Goal: Task Accomplishment & Management: Manage account settings

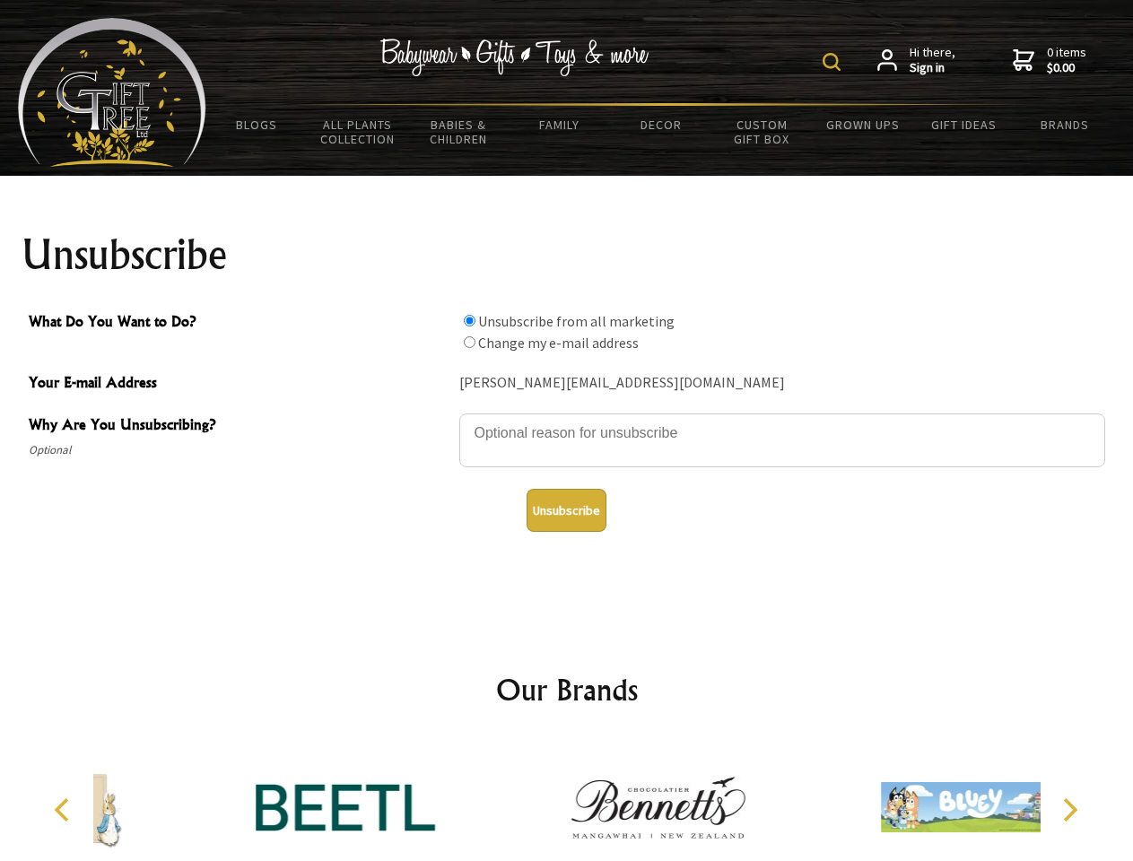
click at [834, 62] on img at bounding box center [831, 62] width 18 height 18
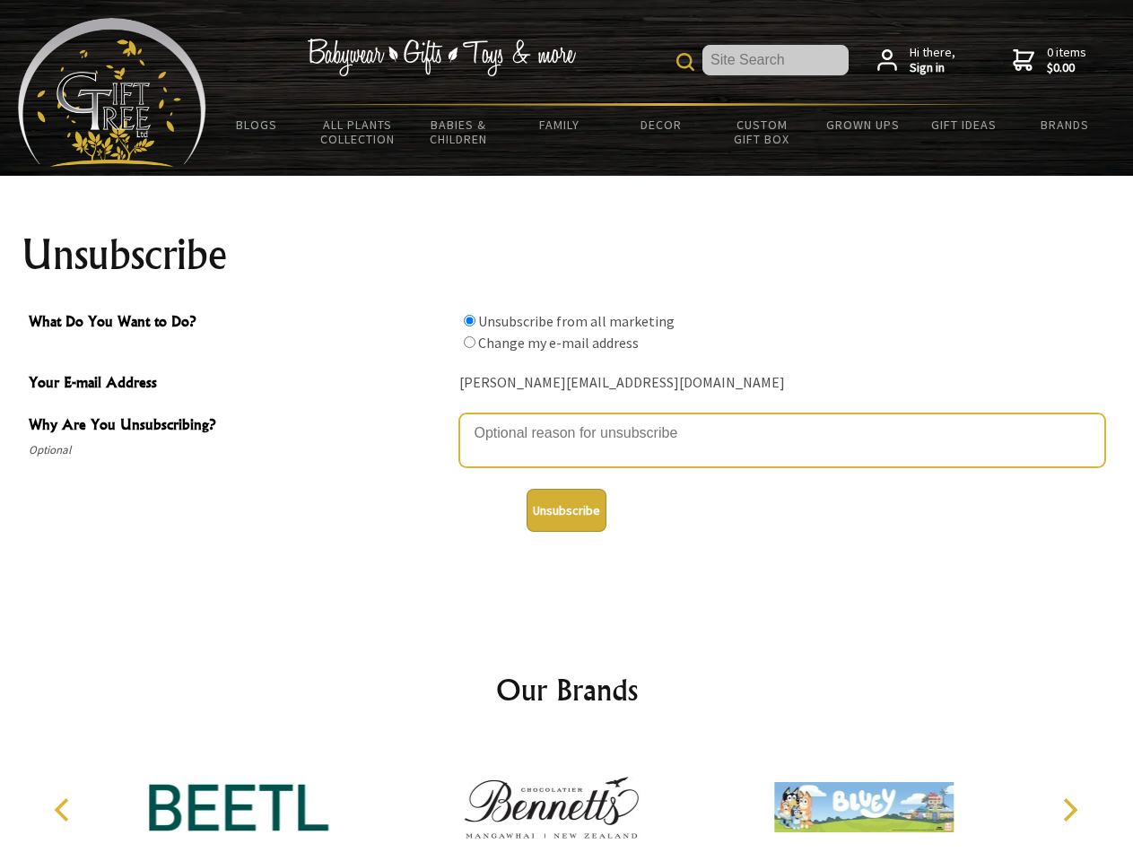
click at [567, 420] on textarea "Why Are You Unsubscribing?" at bounding box center [782, 440] width 646 height 54
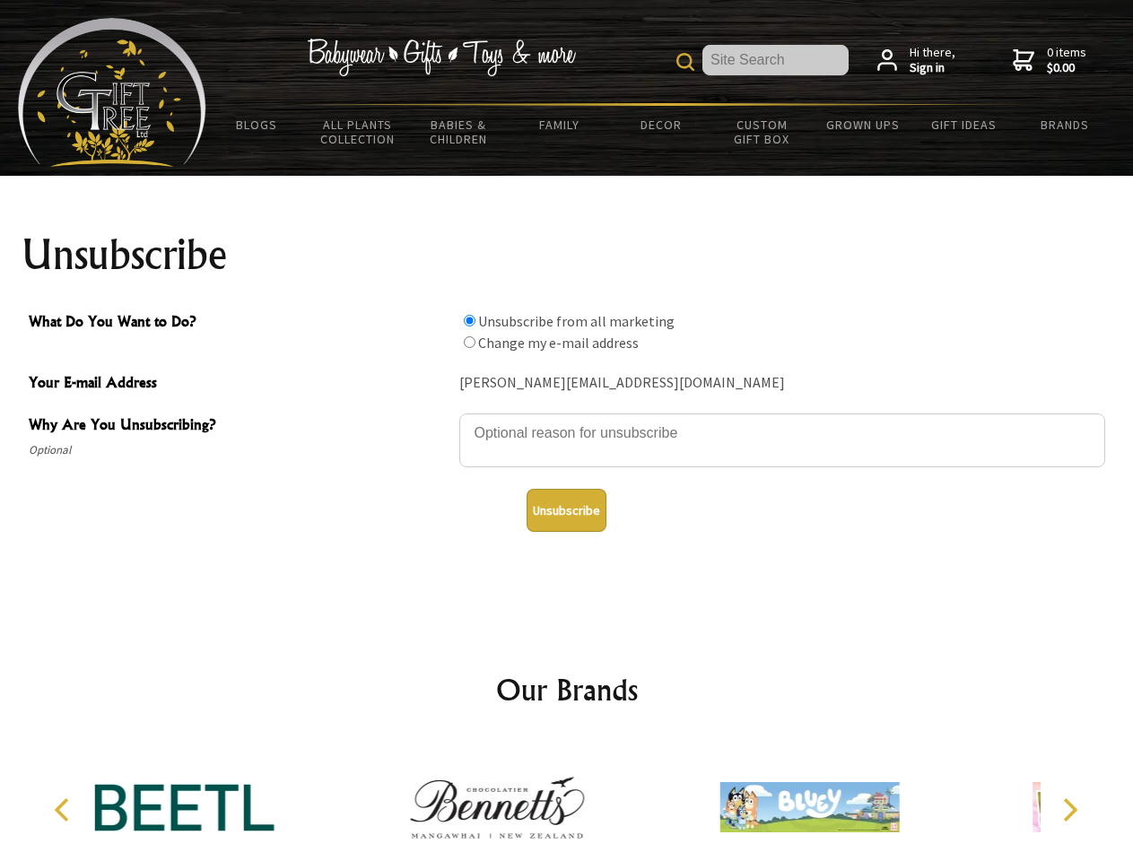
click at [469, 320] on input "What Do You Want to Do?" at bounding box center [470, 321] width 12 height 12
click at [469, 342] on input "What Do You Want to Do?" at bounding box center [470, 342] width 12 height 12
radio input "true"
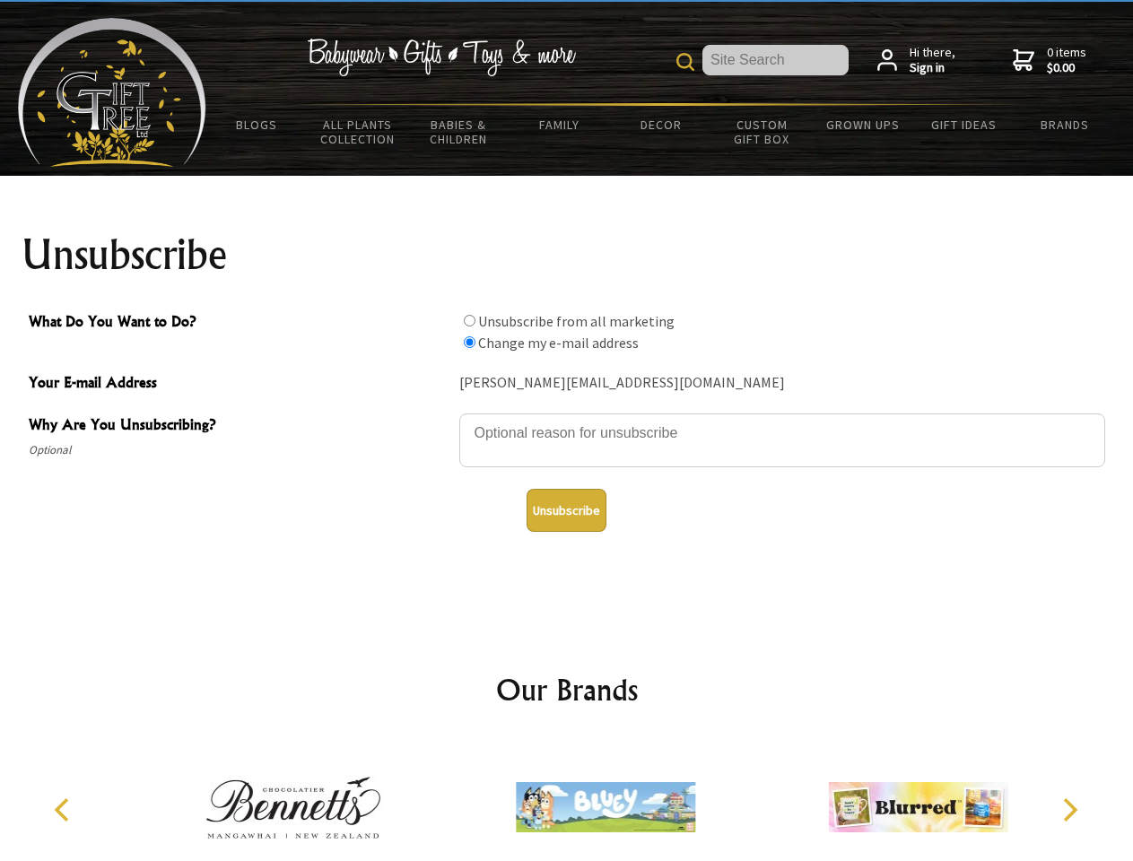
click at [566, 510] on button "Unsubscribe" at bounding box center [566, 510] width 80 height 43
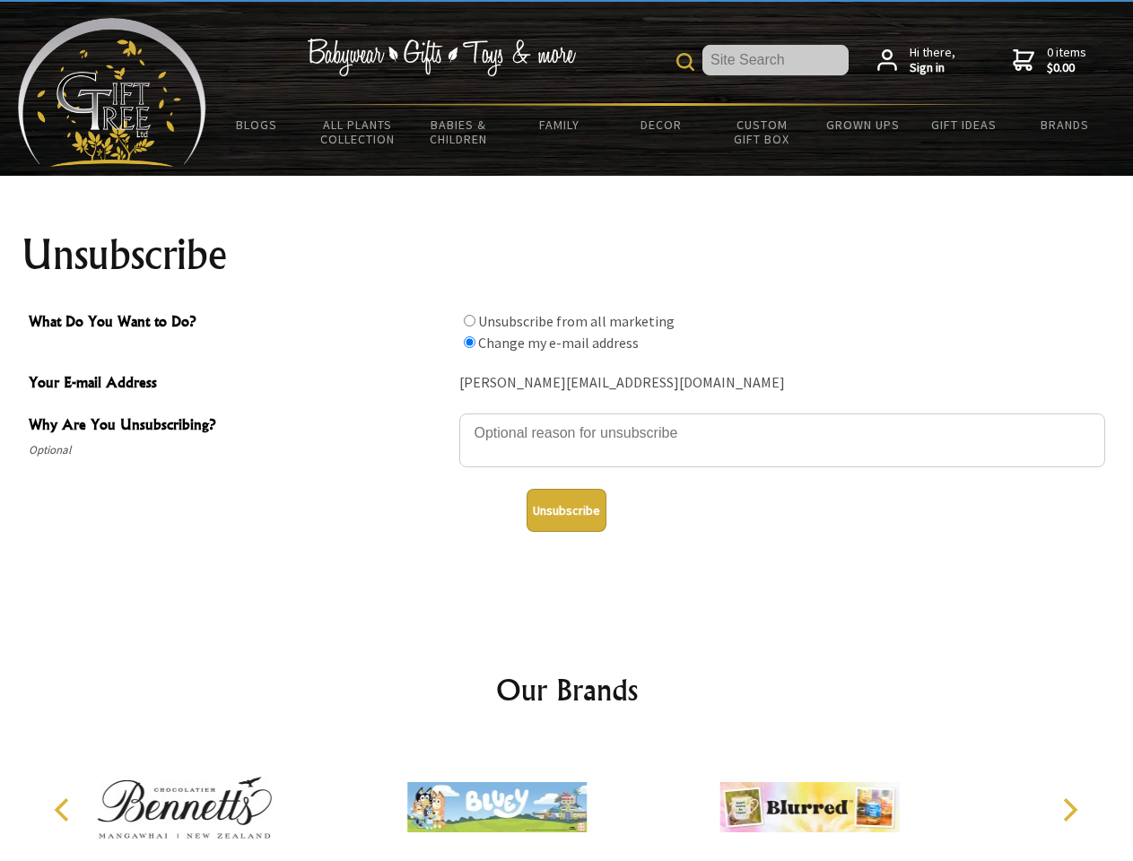
click at [567, 800] on img at bounding box center [496, 807] width 179 height 135
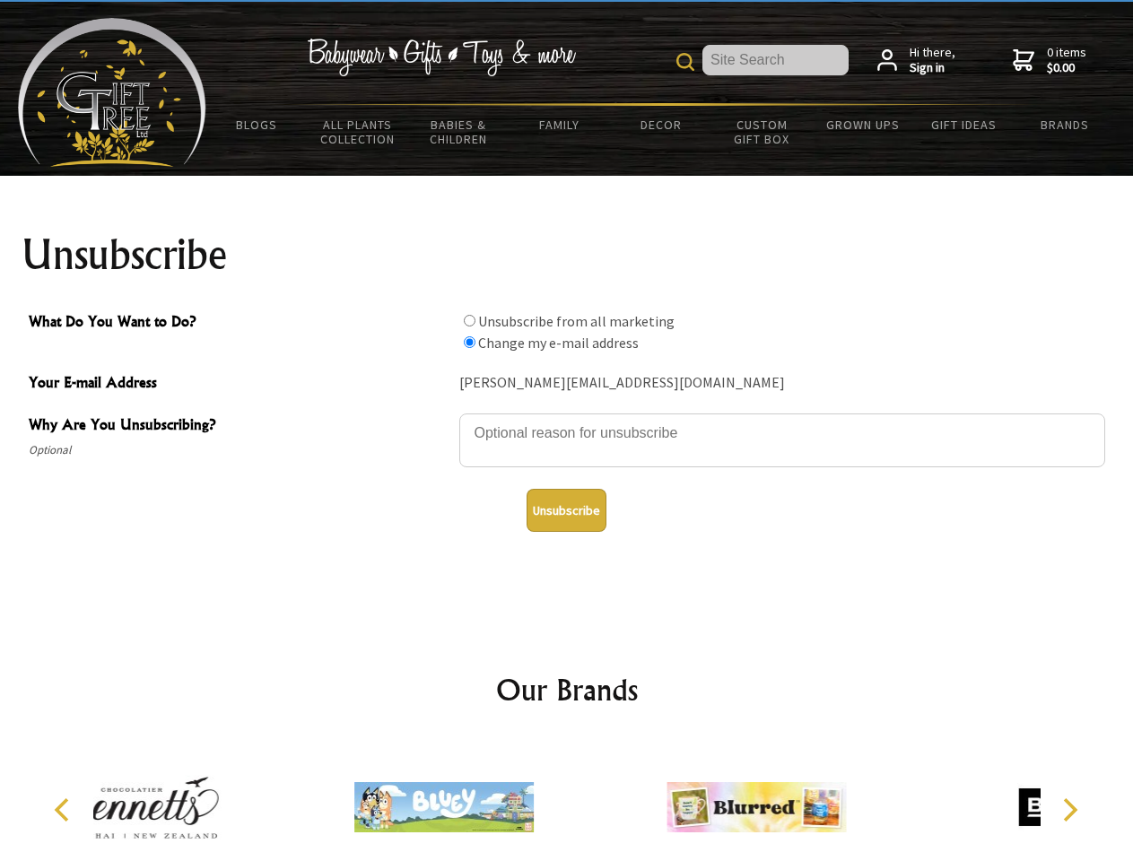
click at [65, 810] on icon "Previous" at bounding box center [63, 809] width 23 height 23
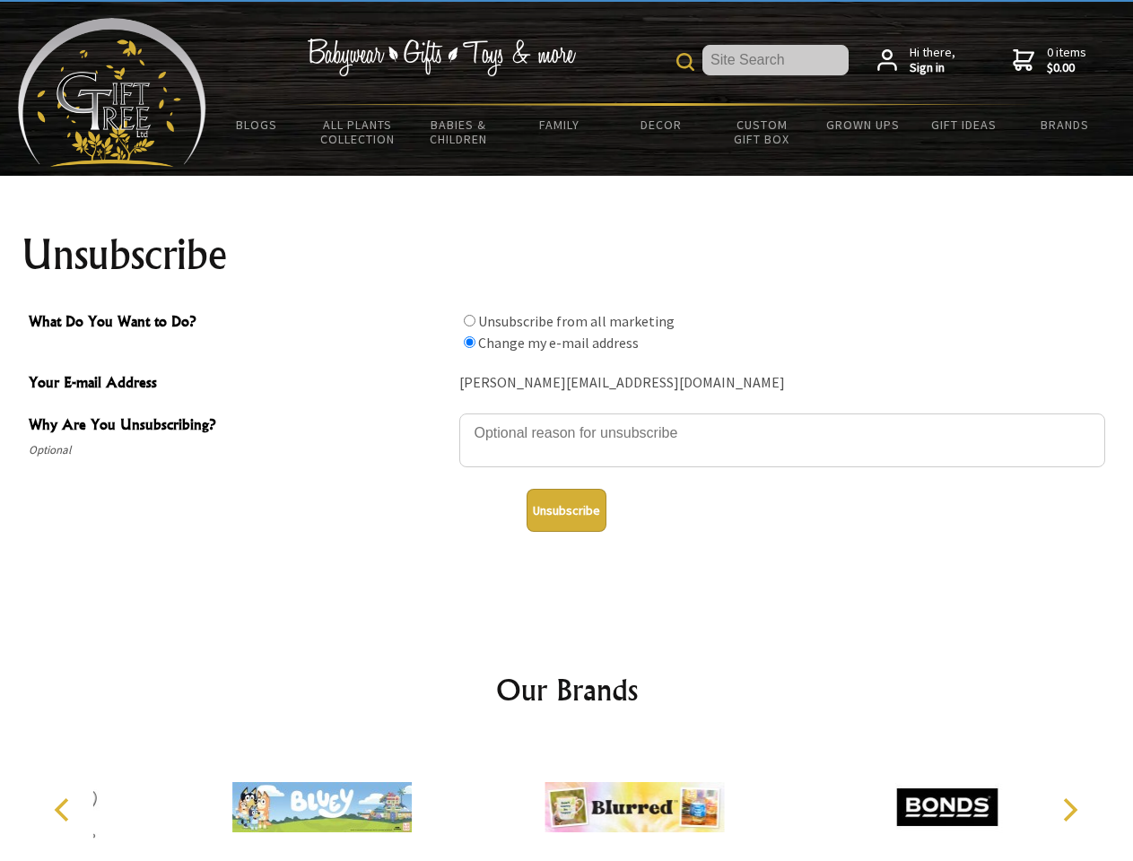
click at [1069, 810] on icon "Next" at bounding box center [1068, 809] width 23 height 23
